Goal: Navigation & Orientation: Find specific page/section

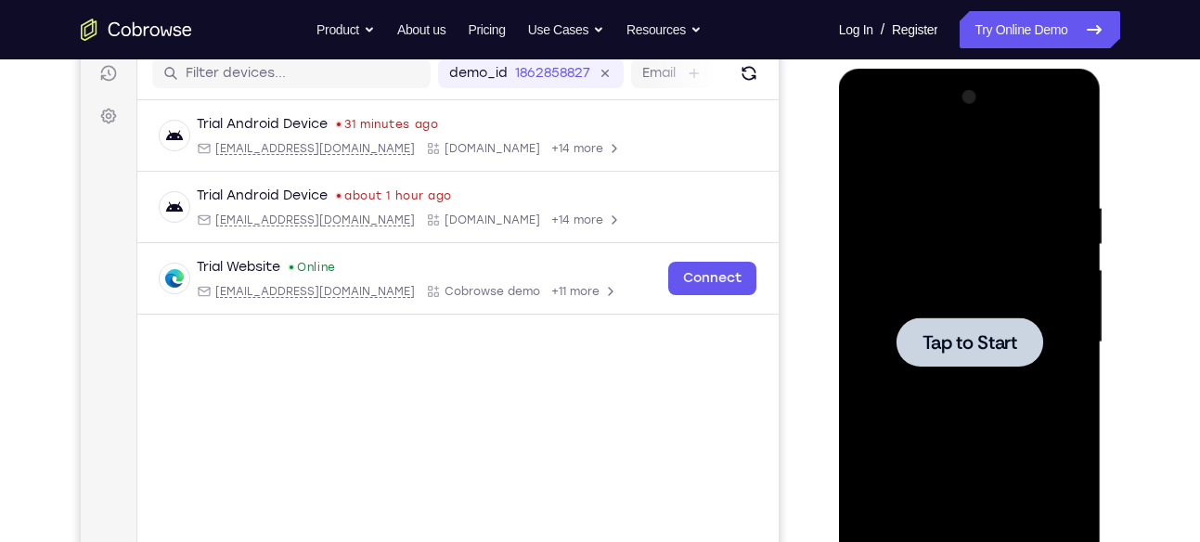
click at [973, 328] on div at bounding box center [969, 341] width 147 height 49
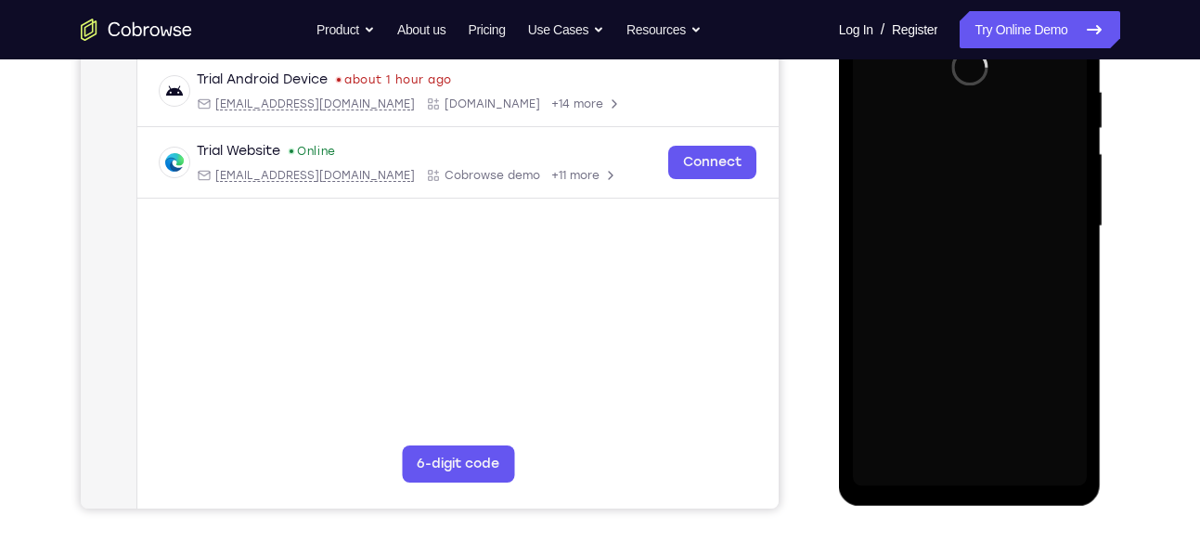
scroll to position [348, 0]
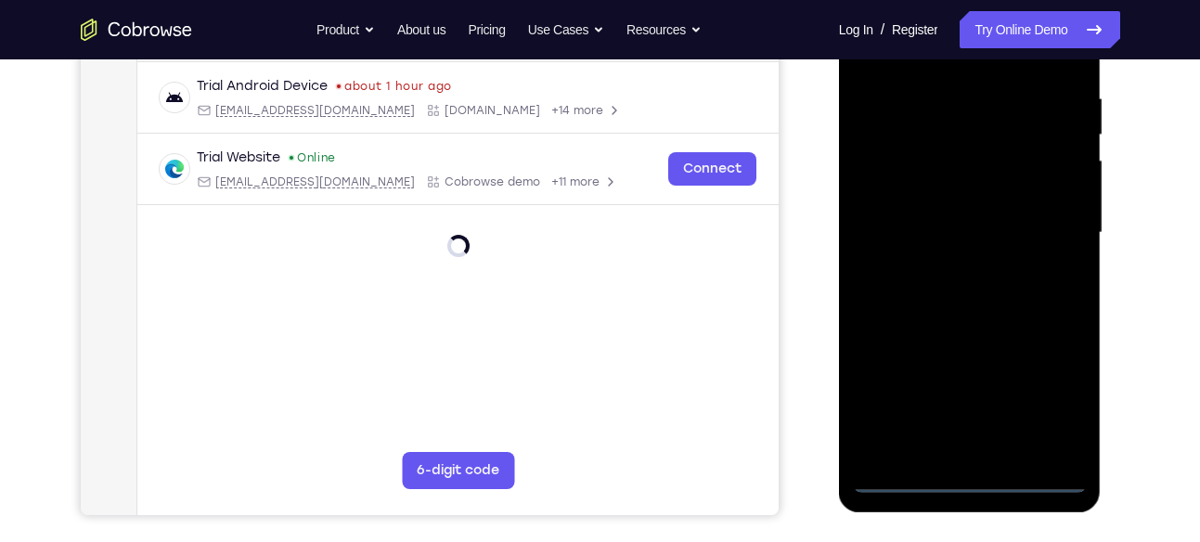
click at [969, 476] on div at bounding box center [970, 233] width 234 height 520
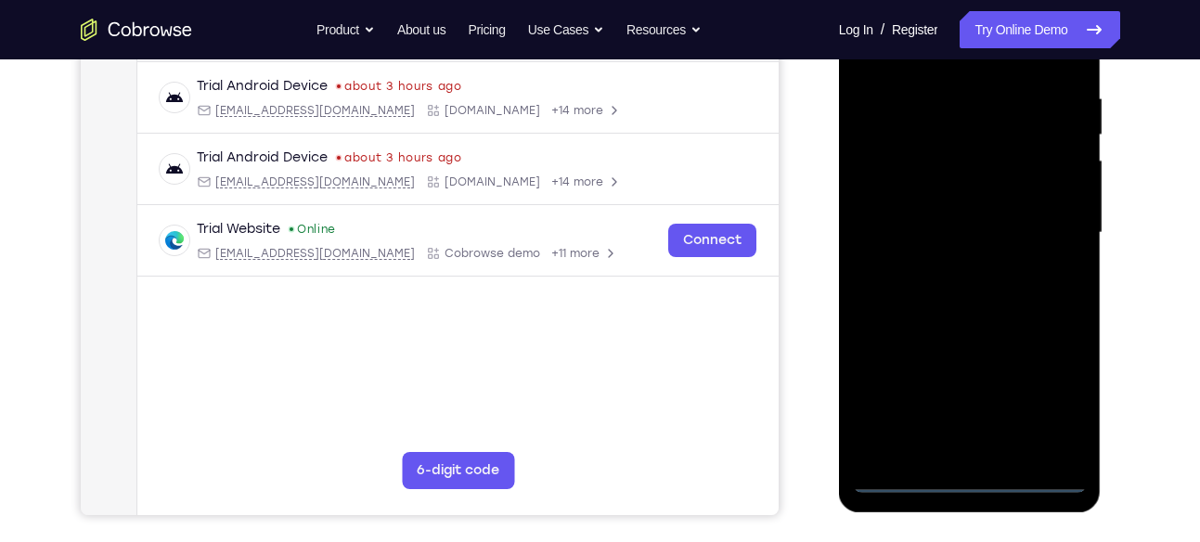
click at [1052, 395] on div at bounding box center [970, 233] width 234 height 520
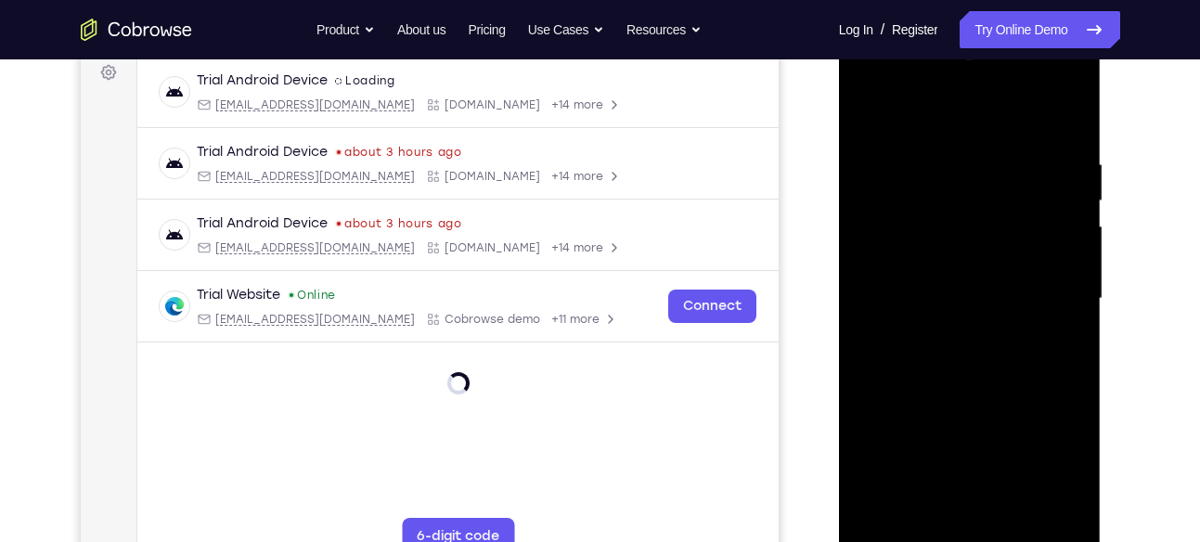
scroll to position [281, 0]
click at [1057, 462] on div at bounding box center [970, 300] width 234 height 520
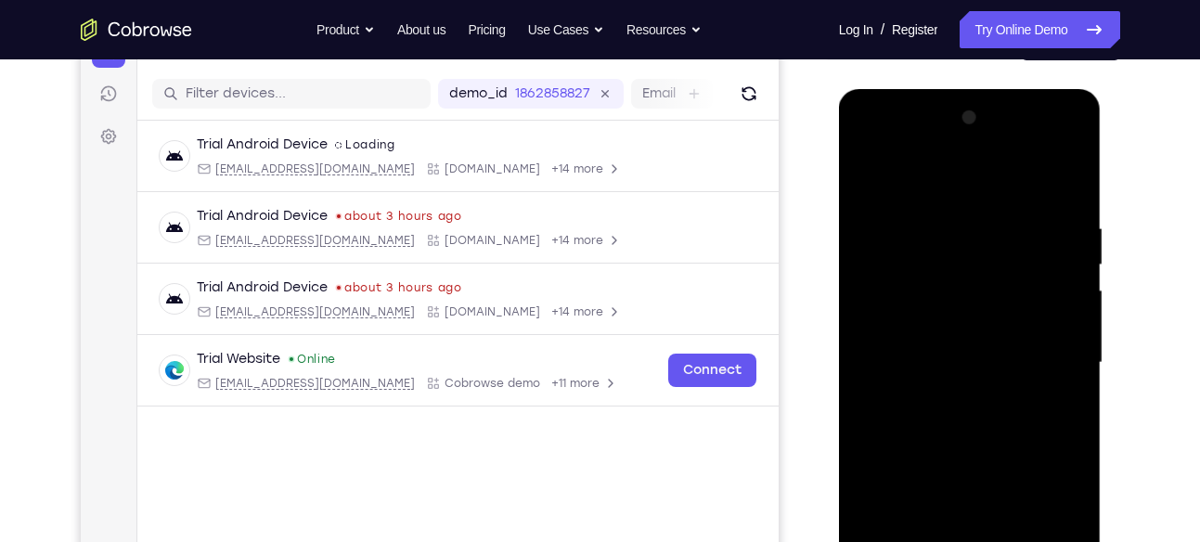
scroll to position [217, 0]
click at [926, 187] on div at bounding box center [970, 364] width 234 height 520
click at [1052, 356] on div at bounding box center [970, 364] width 234 height 520
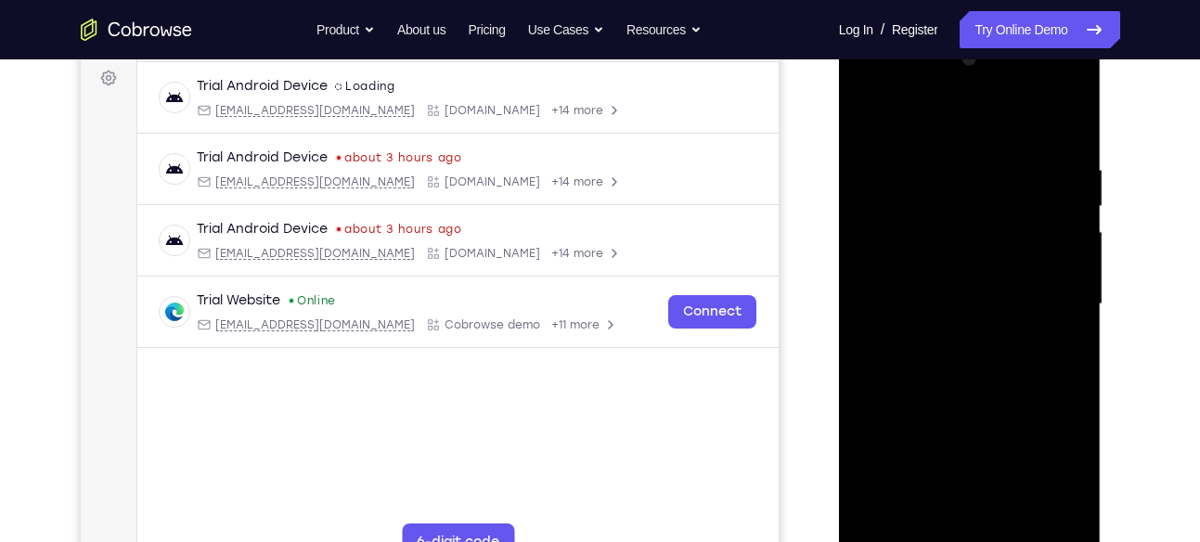
scroll to position [277, 0]
click at [950, 338] on div at bounding box center [970, 304] width 234 height 520
click at [977, 284] on div at bounding box center [970, 304] width 234 height 520
click at [954, 262] on div at bounding box center [970, 304] width 234 height 520
click at [964, 291] on div at bounding box center [970, 304] width 234 height 520
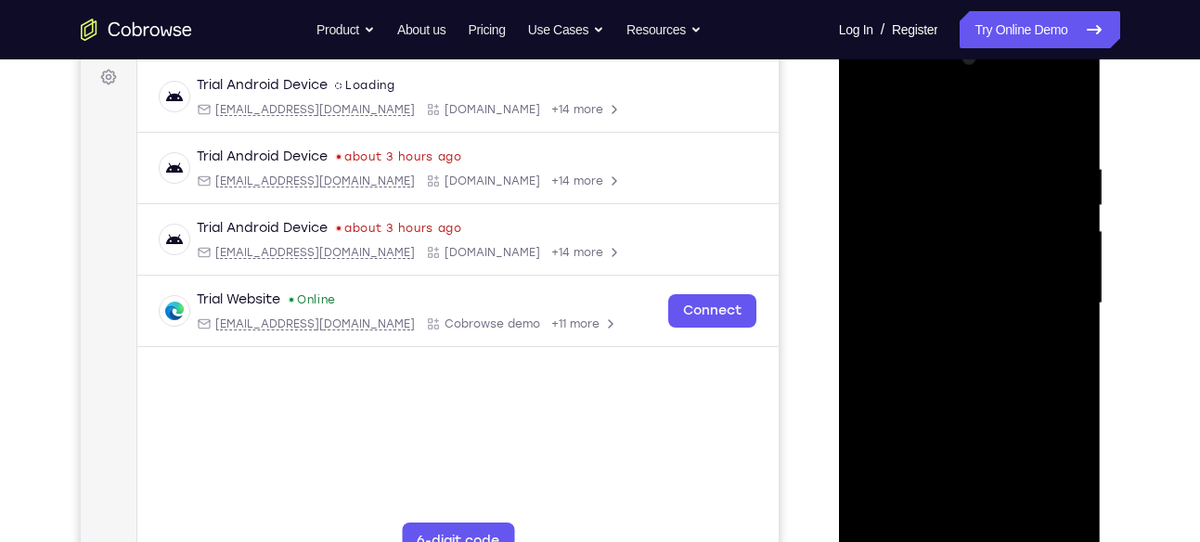
click at [978, 362] on div at bounding box center [970, 304] width 234 height 520
click at [985, 355] on div at bounding box center [970, 304] width 234 height 520
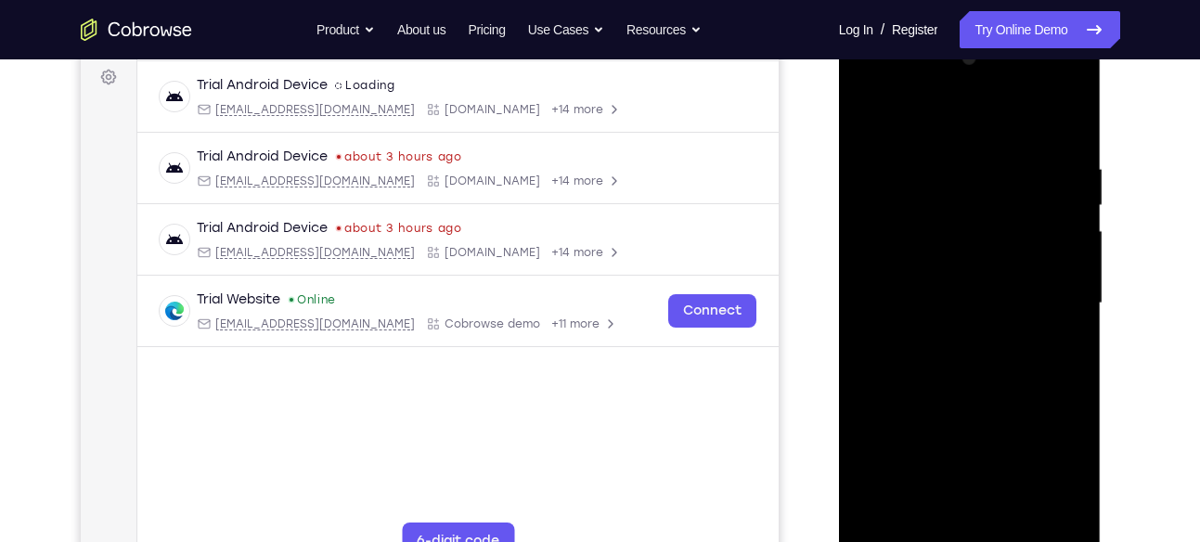
click at [985, 355] on div at bounding box center [970, 304] width 234 height 520
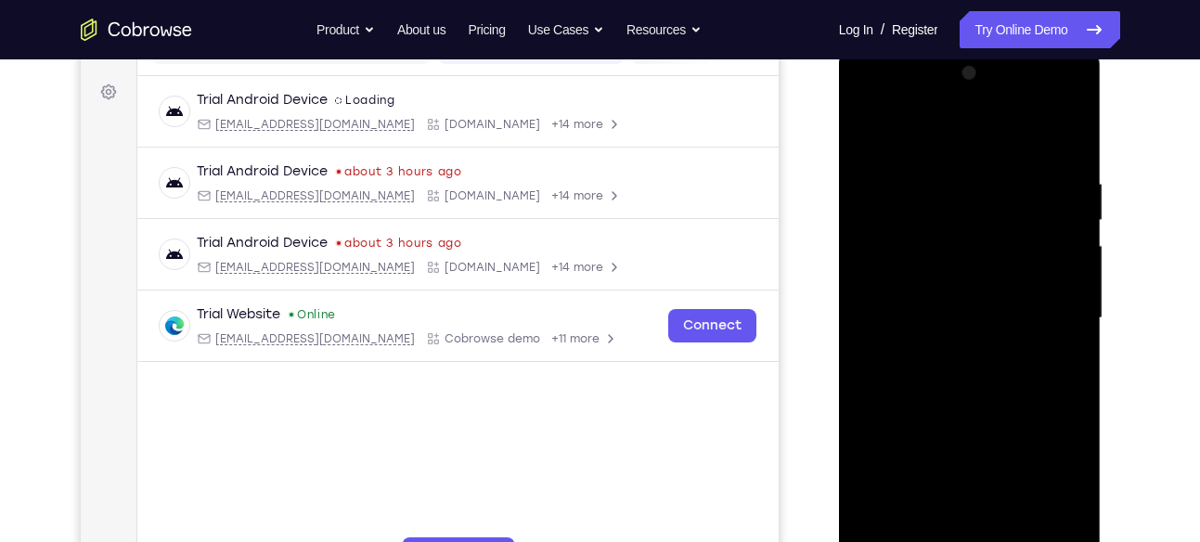
scroll to position [262, 0]
click at [1061, 284] on div at bounding box center [970, 319] width 234 height 520
click at [986, 322] on div at bounding box center [970, 319] width 234 height 520
click at [955, 200] on div at bounding box center [970, 319] width 234 height 520
click at [947, 248] on div at bounding box center [970, 319] width 234 height 520
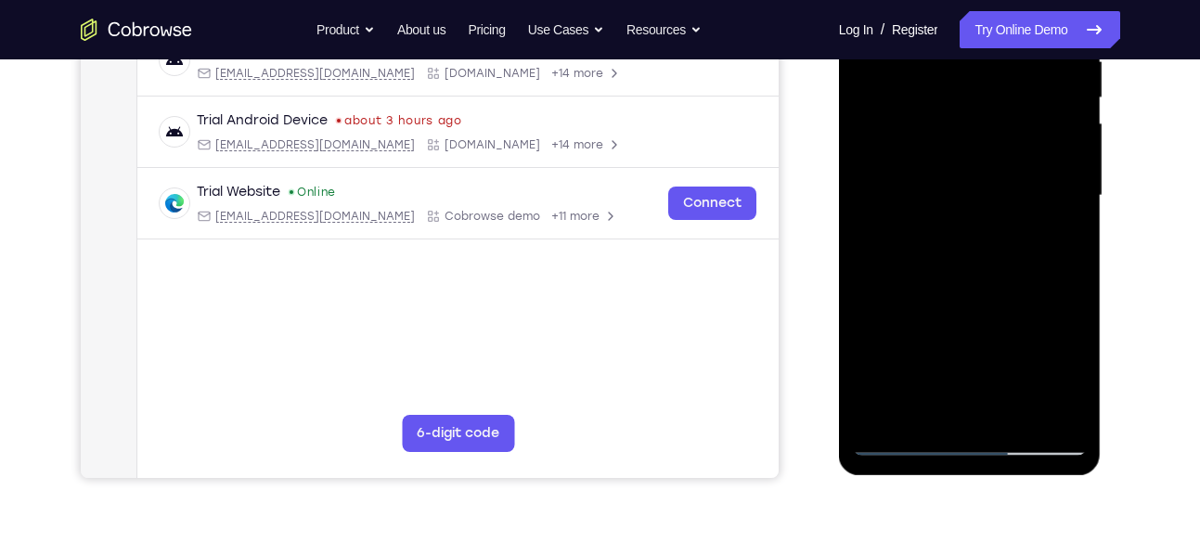
scroll to position [303, 0]
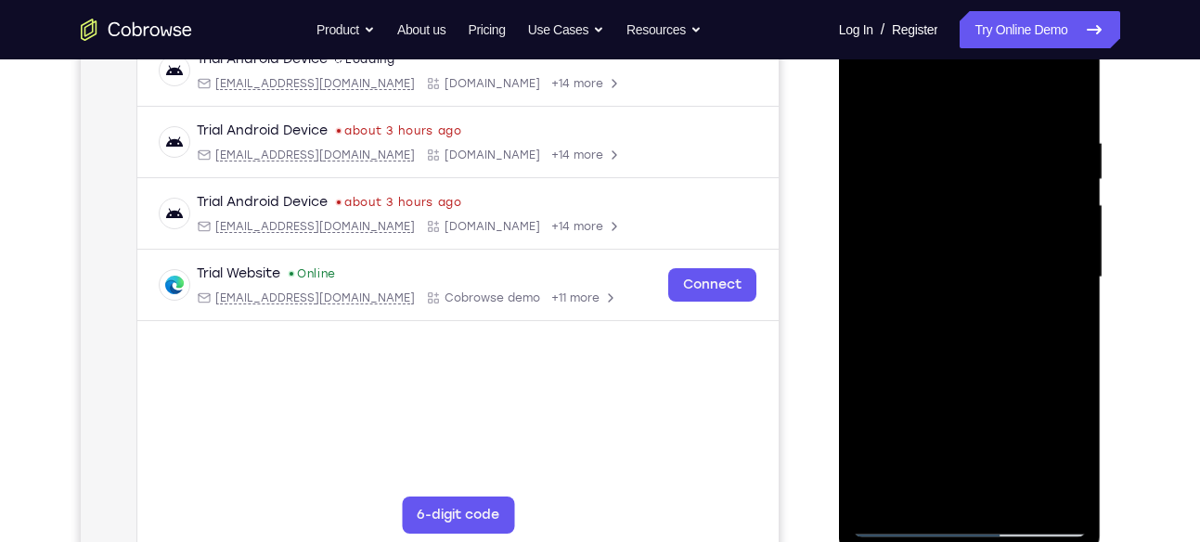
click at [984, 351] on div at bounding box center [970, 278] width 234 height 520
click at [1019, 496] on div at bounding box center [970, 278] width 234 height 520
click at [986, 370] on div at bounding box center [970, 278] width 234 height 520
click at [980, 271] on div at bounding box center [970, 278] width 234 height 520
click at [874, 94] on div at bounding box center [970, 278] width 234 height 520
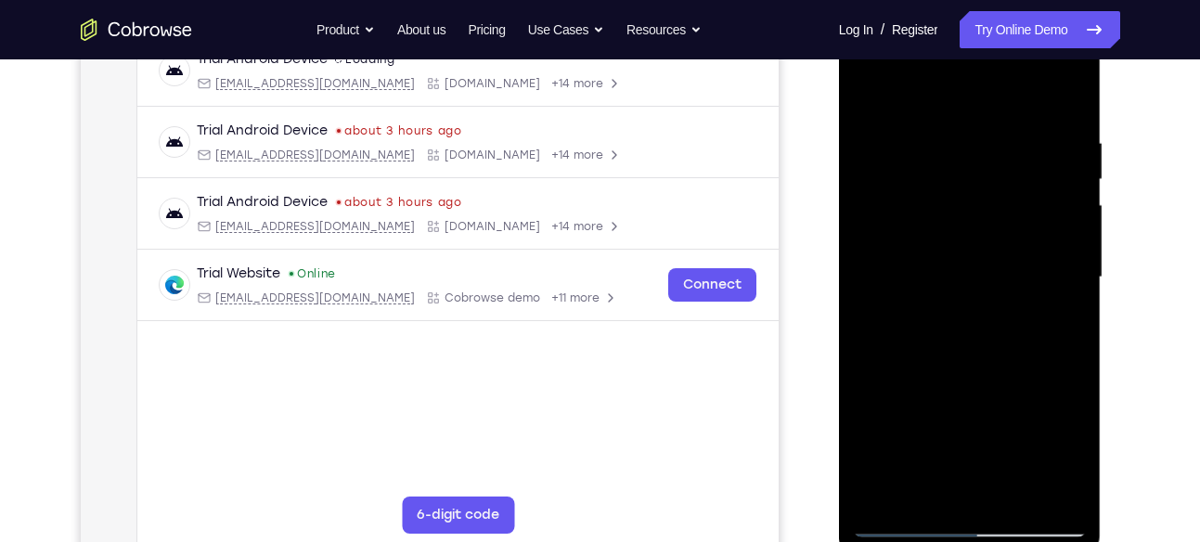
click at [940, 305] on div at bounding box center [970, 278] width 234 height 520
click at [870, 96] on div at bounding box center [970, 278] width 234 height 520
click at [871, 86] on div at bounding box center [970, 278] width 234 height 520
click at [1072, 359] on div at bounding box center [970, 278] width 234 height 520
click at [947, 127] on div at bounding box center [970, 278] width 234 height 520
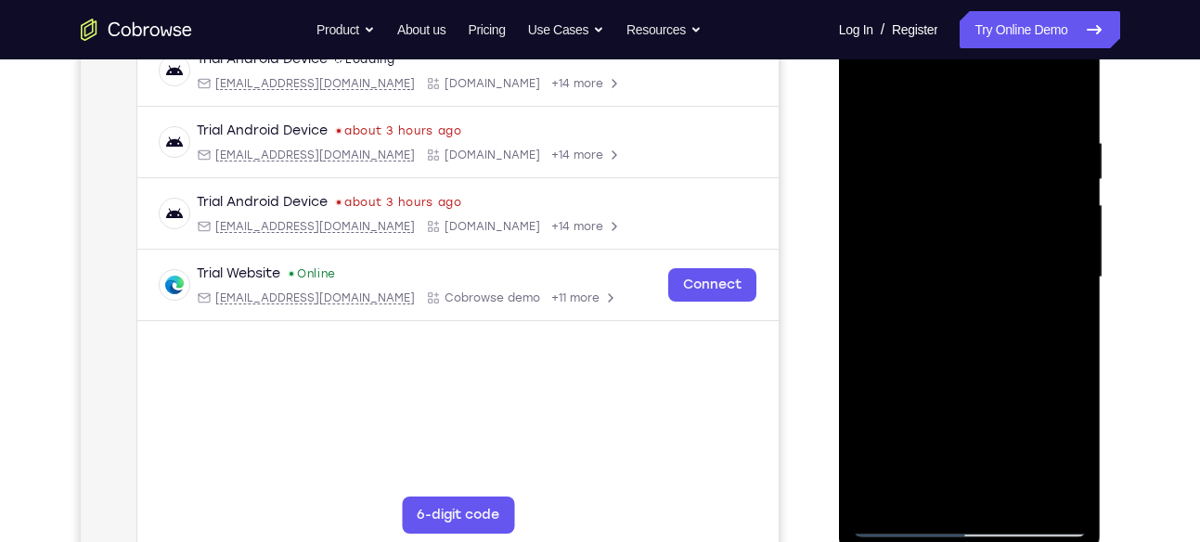
click at [1044, 155] on div at bounding box center [970, 278] width 234 height 520
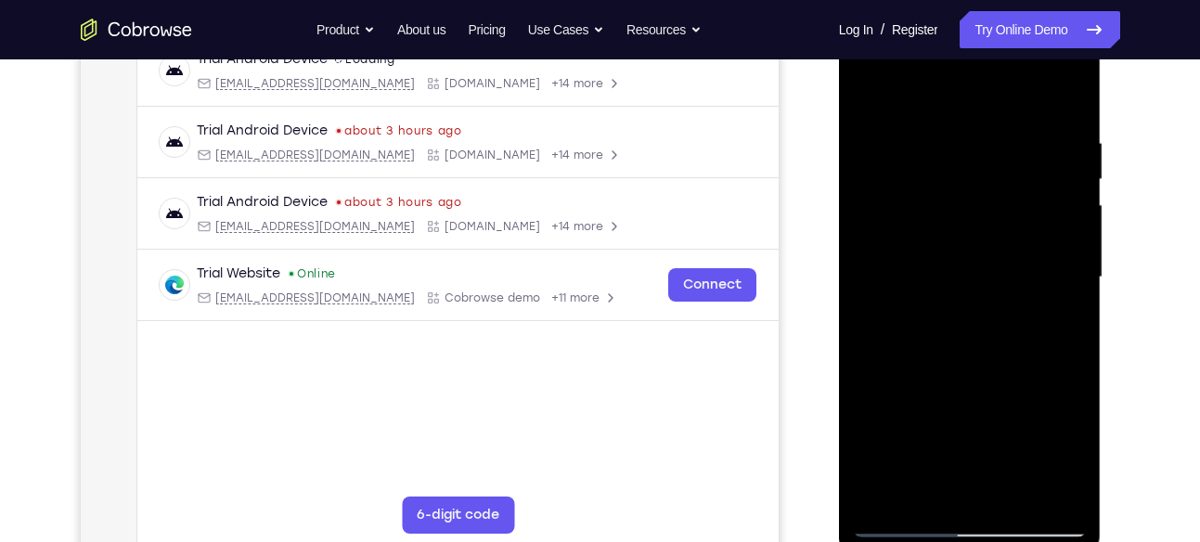
click at [1044, 155] on div at bounding box center [970, 278] width 234 height 520
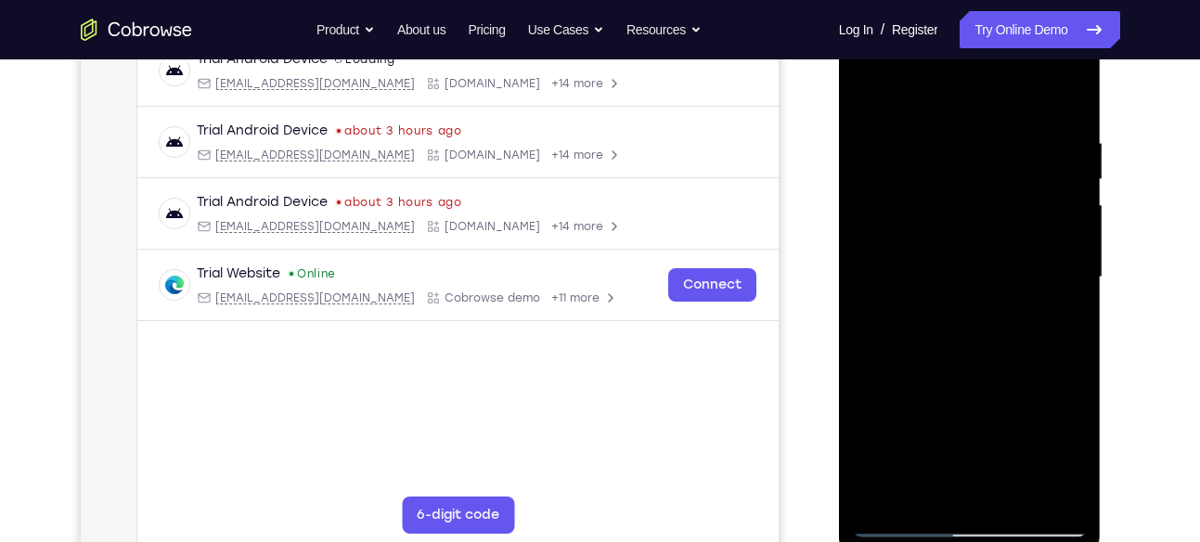
click at [1068, 94] on div at bounding box center [970, 278] width 234 height 520
drag, startPoint x: 1005, startPoint y: 308, endPoint x: 926, endPoint y: 84, distance: 238.0
click at [926, 84] on div at bounding box center [970, 278] width 234 height 520
drag, startPoint x: 1006, startPoint y: 339, endPoint x: 934, endPoint y: 155, distance: 197.1
click at [934, 155] on div at bounding box center [970, 278] width 234 height 520
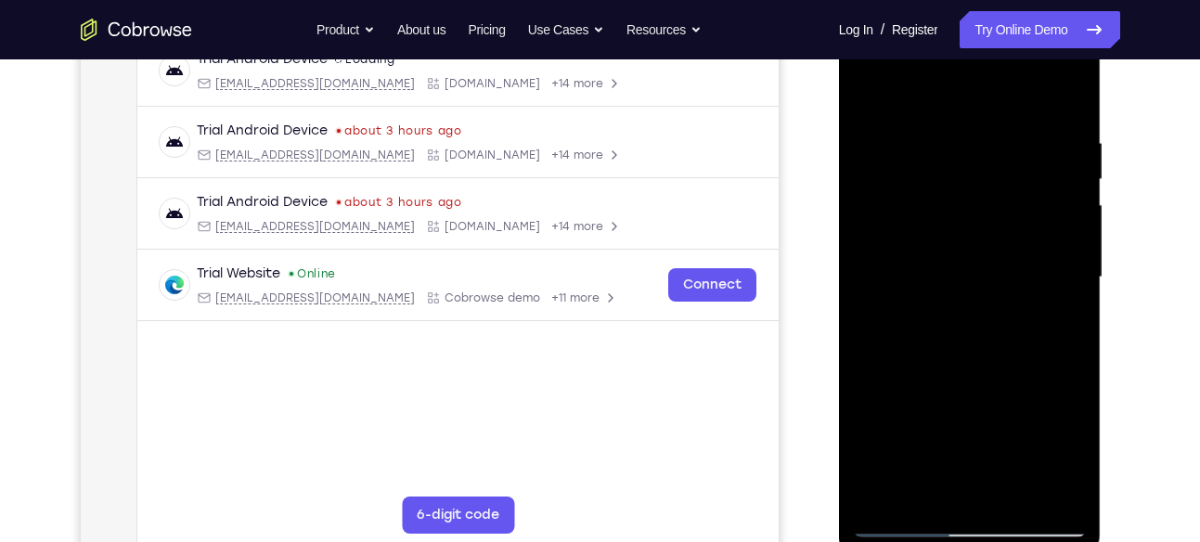
drag, startPoint x: 1000, startPoint y: 319, endPoint x: 929, endPoint y: 143, distance: 190.2
click at [929, 143] on div at bounding box center [970, 278] width 234 height 520
drag, startPoint x: 986, startPoint y: 369, endPoint x: 908, endPoint y: 196, distance: 189.9
click at [908, 196] on div at bounding box center [970, 278] width 234 height 520
click at [924, 496] on div at bounding box center [970, 278] width 234 height 520
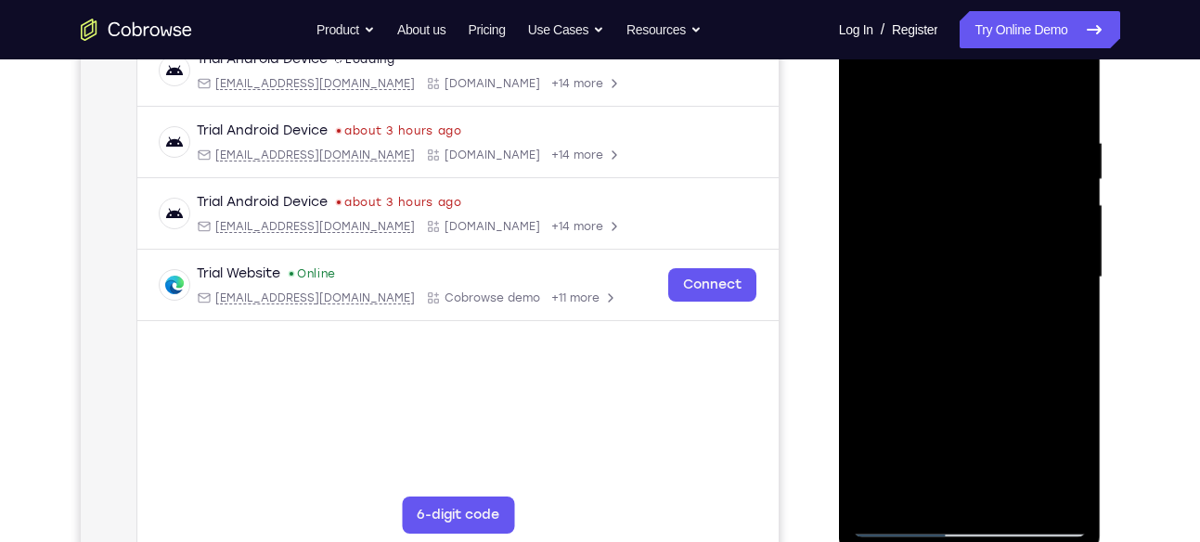
click at [934, 84] on div at bounding box center [970, 278] width 234 height 520
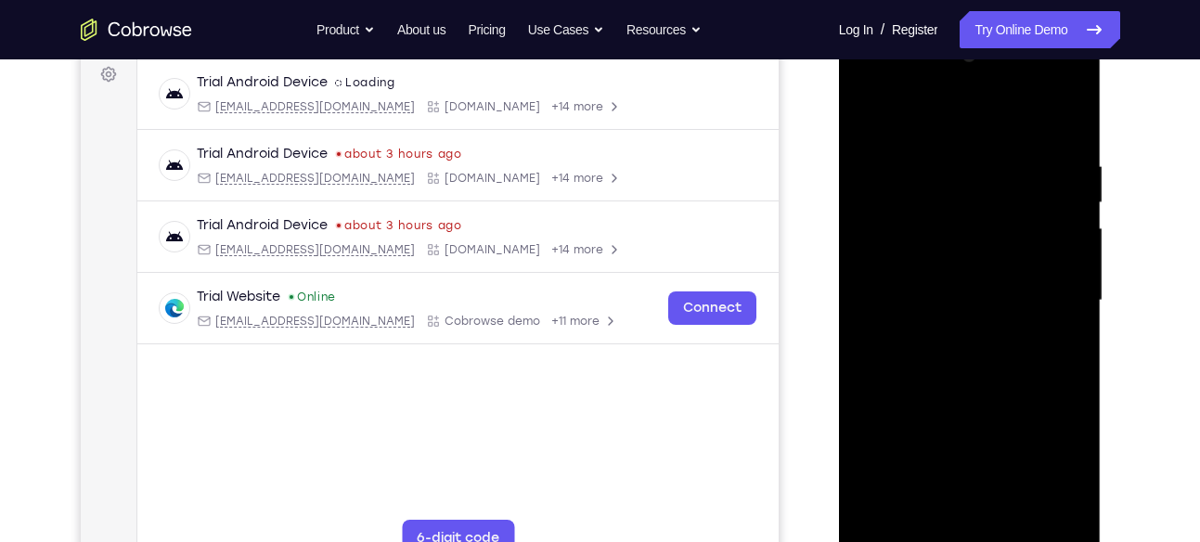
scroll to position [278, 0]
drag, startPoint x: 945, startPoint y: 195, endPoint x: 975, endPoint y: 334, distance: 142.5
click at [975, 334] on div at bounding box center [970, 303] width 234 height 520
click at [979, 186] on div at bounding box center [970, 303] width 234 height 520
click at [916, 253] on div at bounding box center [970, 303] width 234 height 520
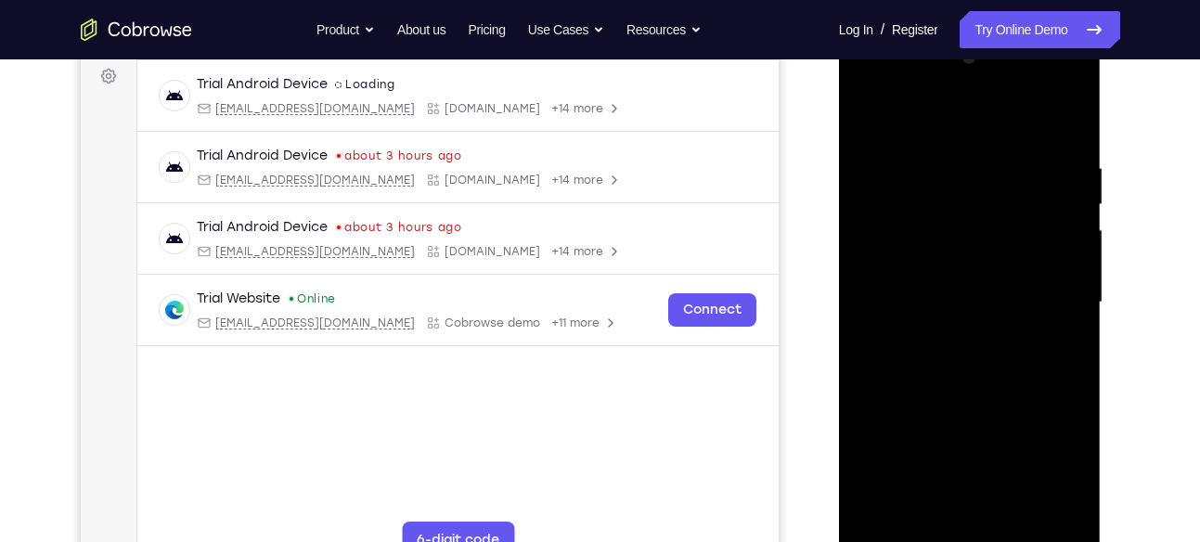
click at [877, 142] on div at bounding box center [970, 303] width 234 height 520
click at [965, 178] on div at bounding box center [970, 303] width 234 height 520
click at [941, 226] on div at bounding box center [970, 303] width 234 height 520
click at [897, 419] on div at bounding box center [970, 303] width 234 height 520
click at [1071, 306] on div at bounding box center [970, 303] width 234 height 520
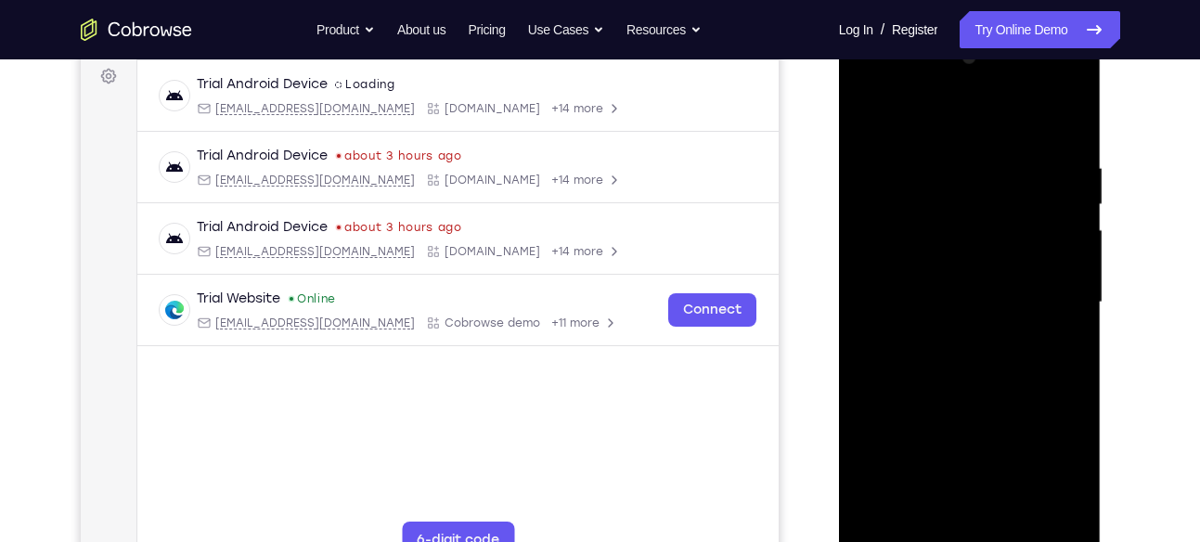
click at [1072, 303] on div at bounding box center [970, 303] width 234 height 520
click at [868, 118] on div at bounding box center [970, 303] width 234 height 520
click at [987, 432] on div at bounding box center [970, 303] width 234 height 520
click at [1076, 302] on div at bounding box center [970, 303] width 234 height 520
click at [865, 114] on div at bounding box center [970, 303] width 234 height 520
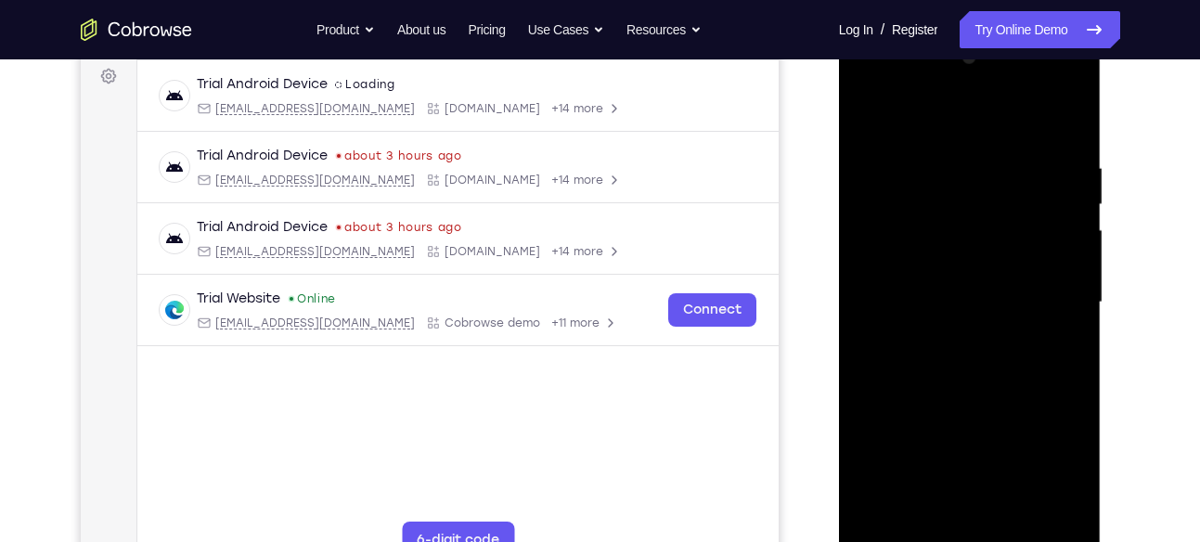
click at [1011, 173] on div at bounding box center [970, 303] width 234 height 520
click at [870, 115] on div at bounding box center [970, 303] width 234 height 520
click at [876, 113] on div at bounding box center [970, 303] width 234 height 520
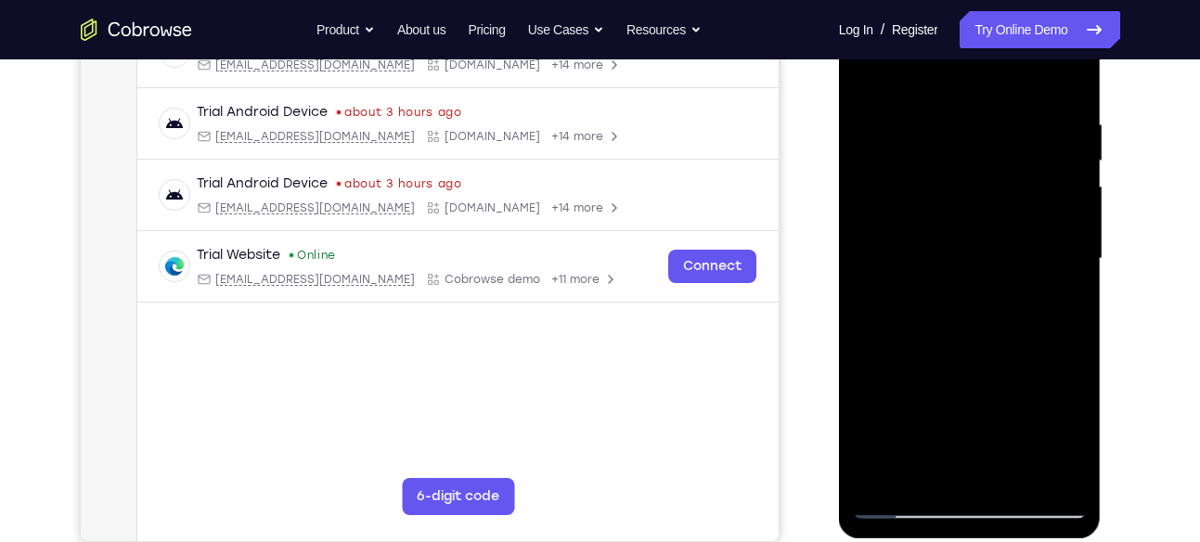
scroll to position [324, 0]
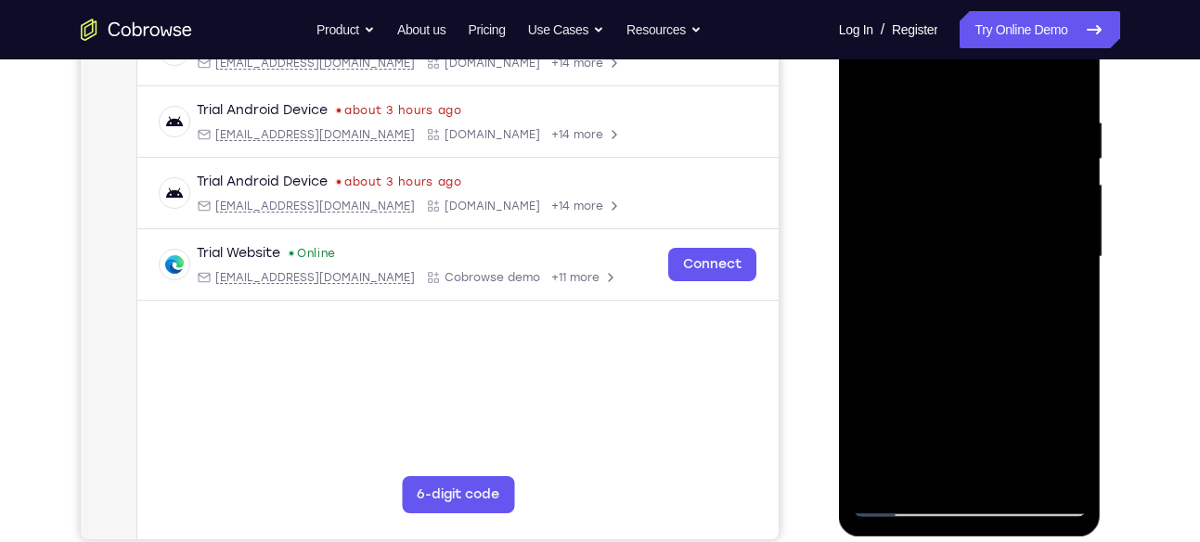
click at [924, 473] on div at bounding box center [970, 257] width 234 height 520
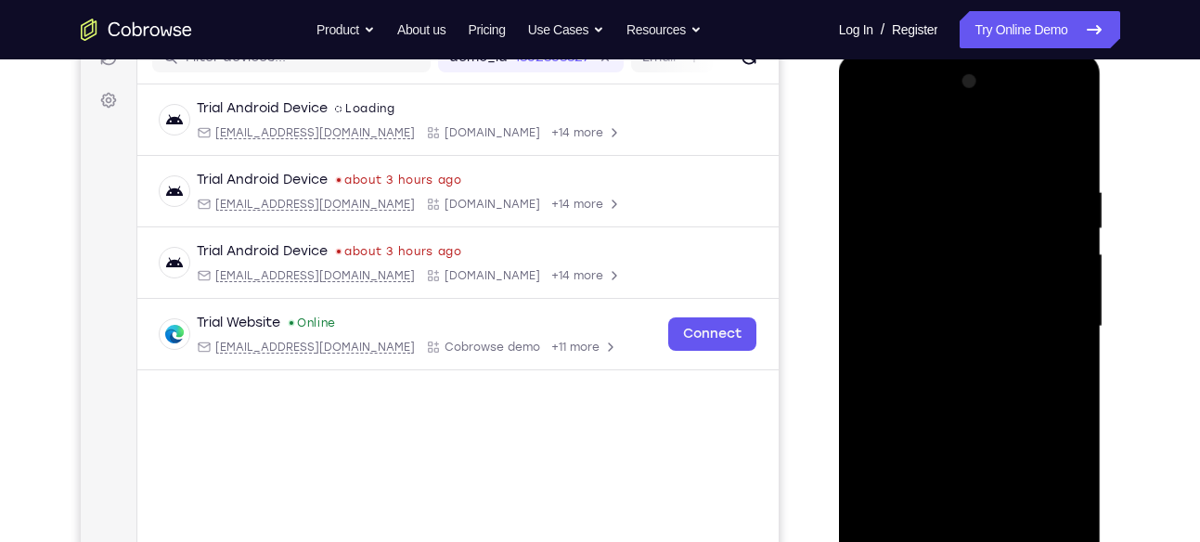
scroll to position [253, 0]
click at [993, 128] on div at bounding box center [970, 328] width 234 height 520
click at [921, 174] on div at bounding box center [970, 328] width 234 height 520
click at [1021, 277] on div at bounding box center [970, 328] width 234 height 520
click at [868, 137] on div at bounding box center [970, 328] width 234 height 520
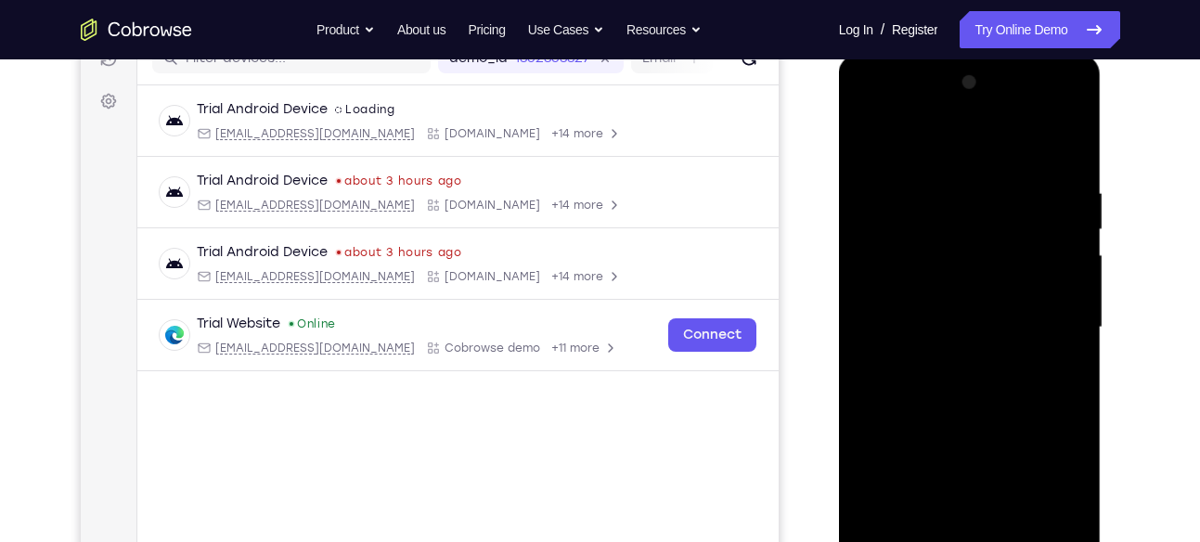
click at [900, 473] on div at bounding box center [970, 328] width 234 height 520
click at [991, 280] on div at bounding box center [970, 328] width 234 height 520
click at [866, 138] on div at bounding box center [970, 328] width 234 height 520
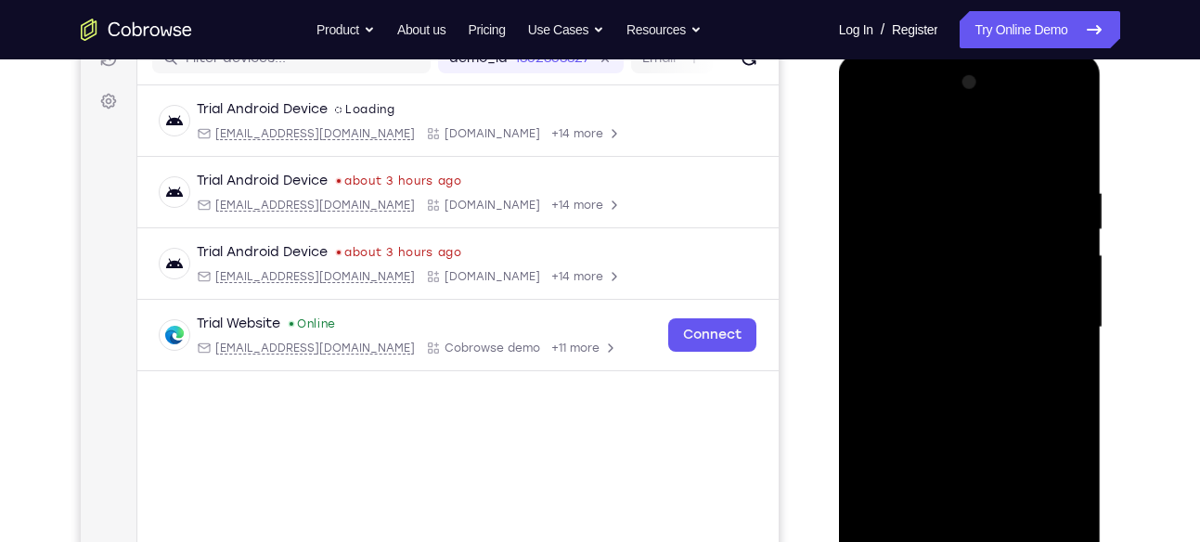
click at [1063, 135] on div at bounding box center [970, 328] width 234 height 520
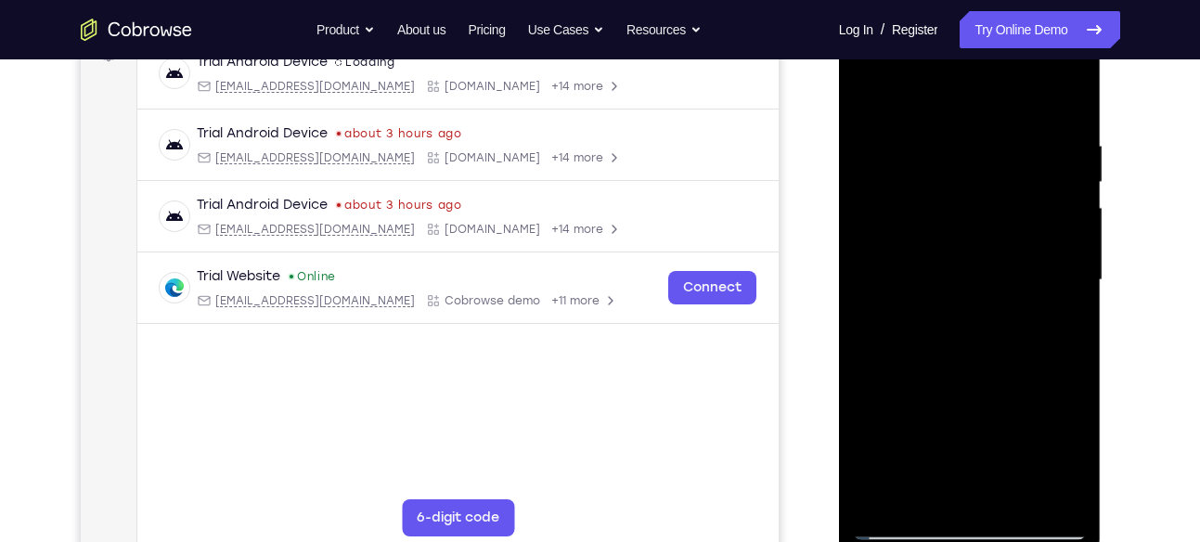
scroll to position [302, 0]
click at [884, 489] on div at bounding box center [970, 279] width 234 height 520
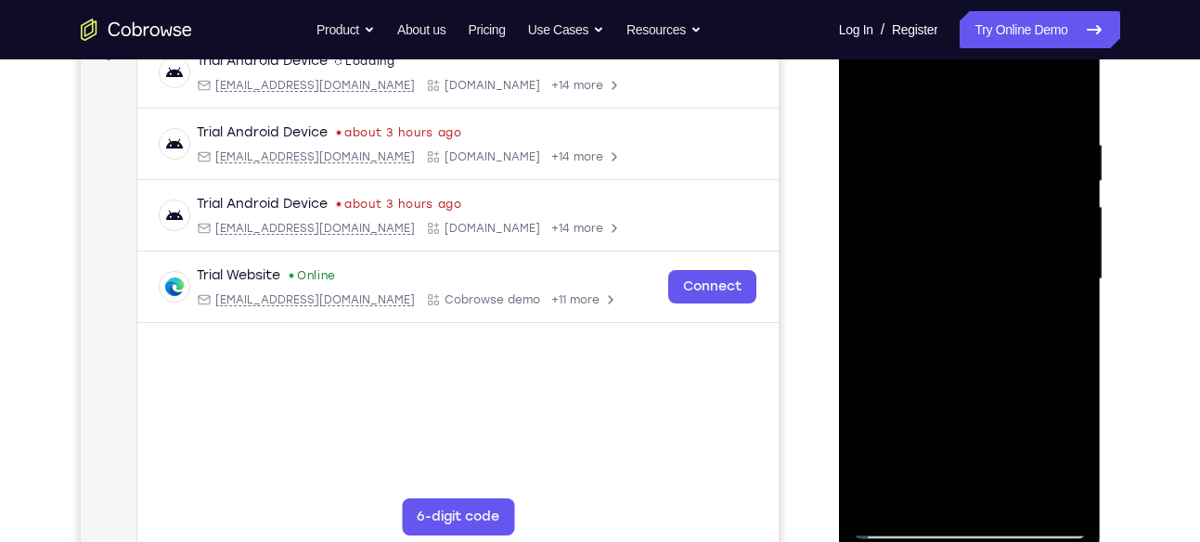
click at [884, 489] on div at bounding box center [970, 279] width 234 height 520
click at [994, 134] on div at bounding box center [970, 279] width 234 height 520
